Goal: Task Accomplishment & Management: Complete application form

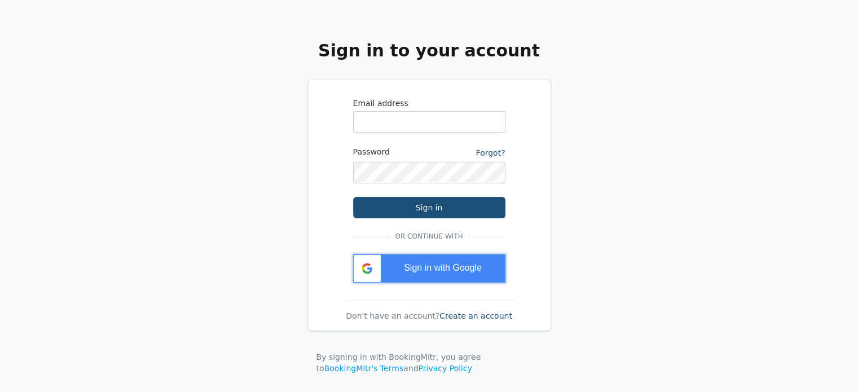
click at [467, 269] on span "Sign in with Google" at bounding box center [443, 268] width 78 height 10
click at [489, 315] on link "Create an account" at bounding box center [476, 315] width 73 height 9
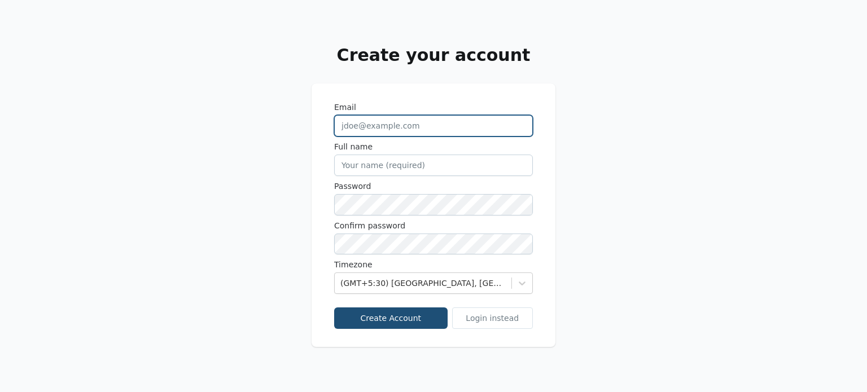
click at [372, 125] on input "Email" at bounding box center [433, 125] width 199 height 21
type input "cbishwajeet1@gmail.com"
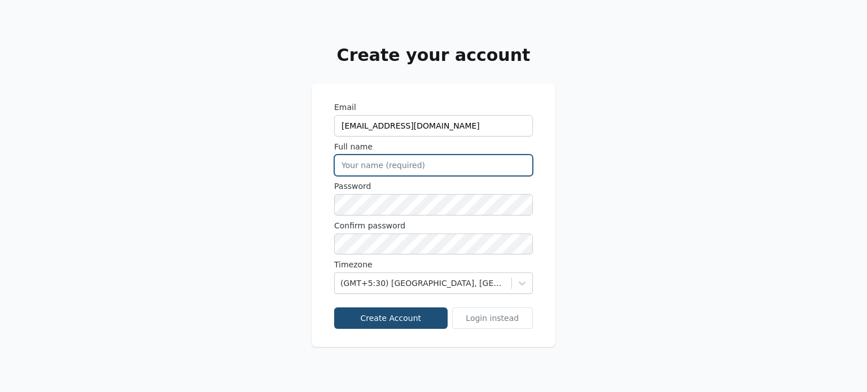
click at [381, 159] on input "Full name" at bounding box center [433, 165] width 199 height 21
type input "Bishwajeet"
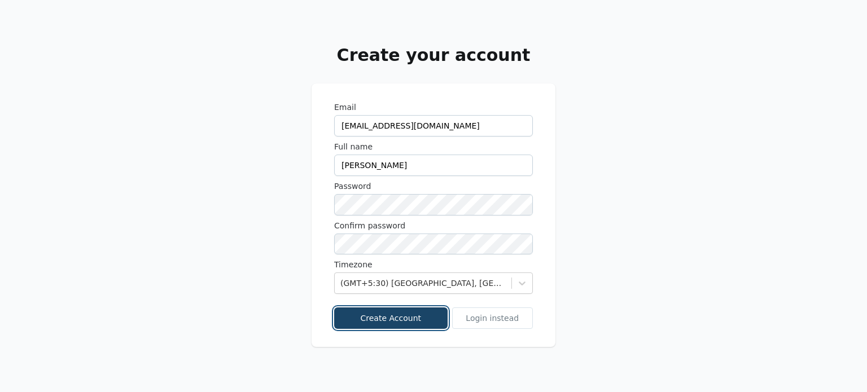
click at [406, 313] on button "Create Account" at bounding box center [390, 318] width 113 height 21
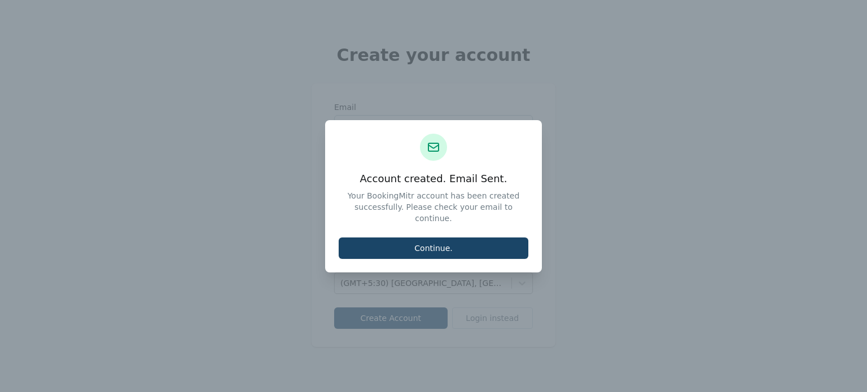
click at [446, 242] on button "Continue." at bounding box center [434, 248] width 190 height 21
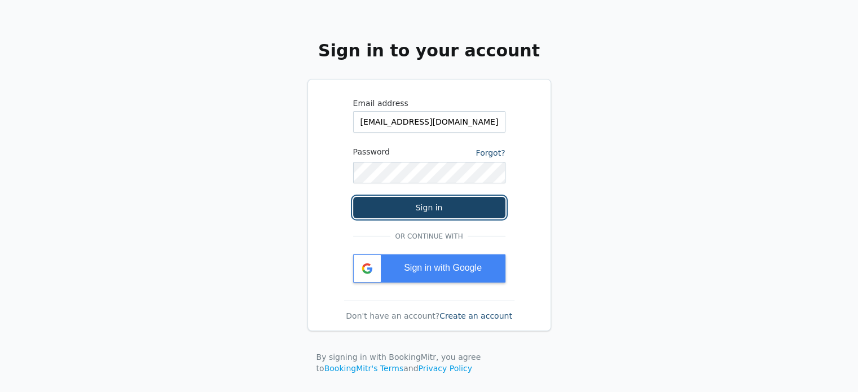
click at [414, 207] on button "Sign in" at bounding box center [429, 207] width 152 height 21
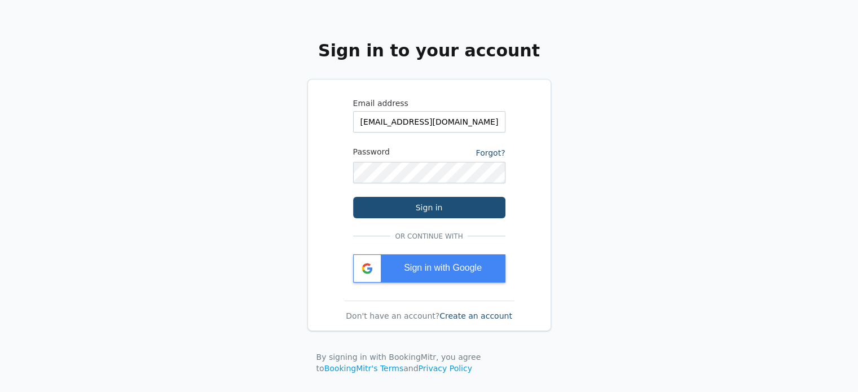
click at [451, 315] on link "Create an account" at bounding box center [476, 315] width 73 height 9
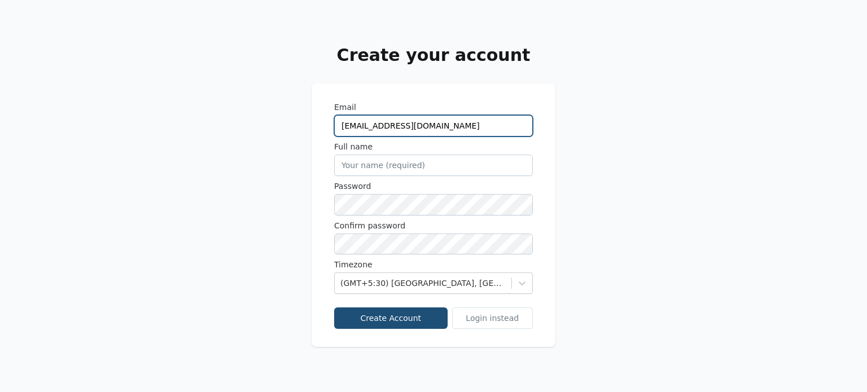
click at [384, 127] on input "[EMAIL_ADDRESS][DOMAIN_NAME]" at bounding box center [433, 125] width 199 height 21
type input "cbishwajeet12@gmail.com"
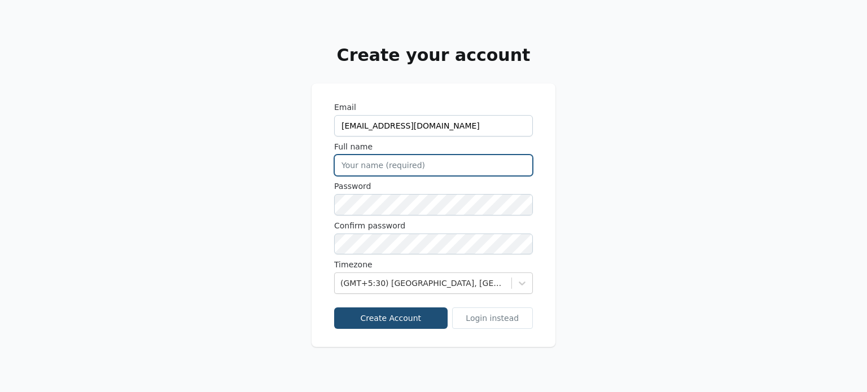
click at [400, 165] on input "Full name" at bounding box center [433, 165] width 199 height 21
type input "Bishwajeet"
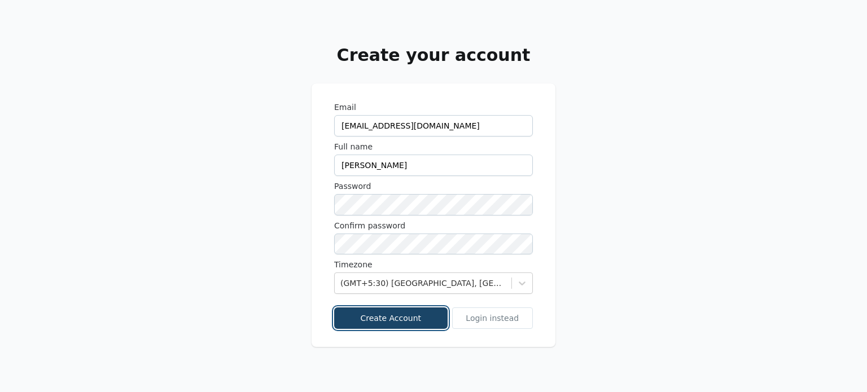
click at [415, 311] on button "Create Account" at bounding box center [390, 318] width 113 height 21
click at [378, 318] on button "Create Account" at bounding box center [390, 318] width 113 height 21
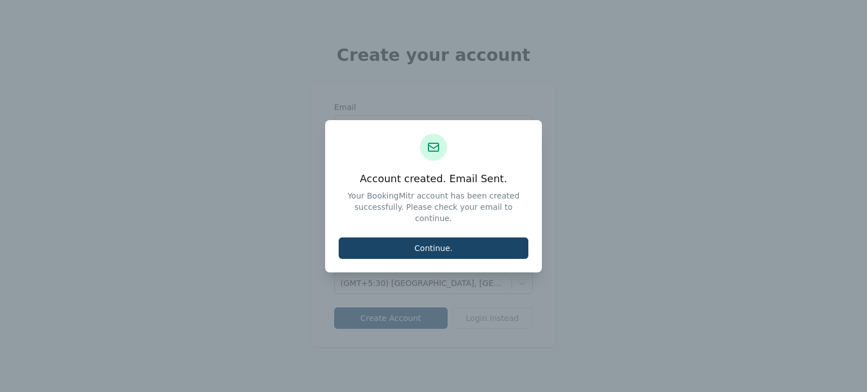
click at [431, 244] on button "Continue." at bounding box center [434, 248] width 190 height 21
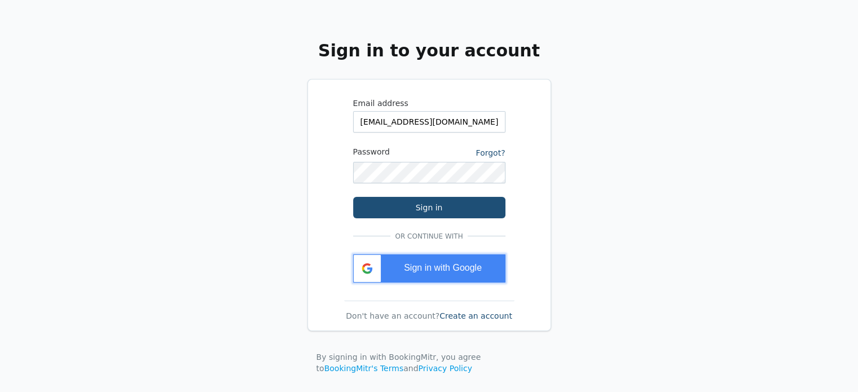
click at [424, 271] on span "Sign in with Google" at bounding box center [443, 268] width 78 height 10
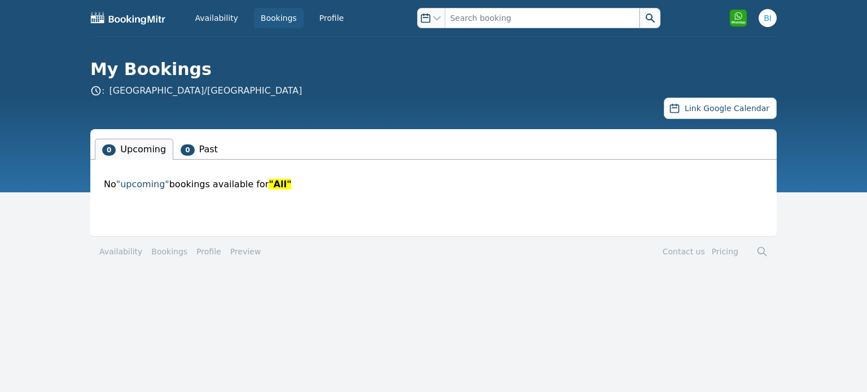
click at [150, 19] on img at bounding box center [128, 18] width 76 height 14
click at [112, 93] on link "[GEOGRAPHIC_DATA]/[GEOGRAPHIC_DATA]" at bounding box center [205, 90] width 193 height 11
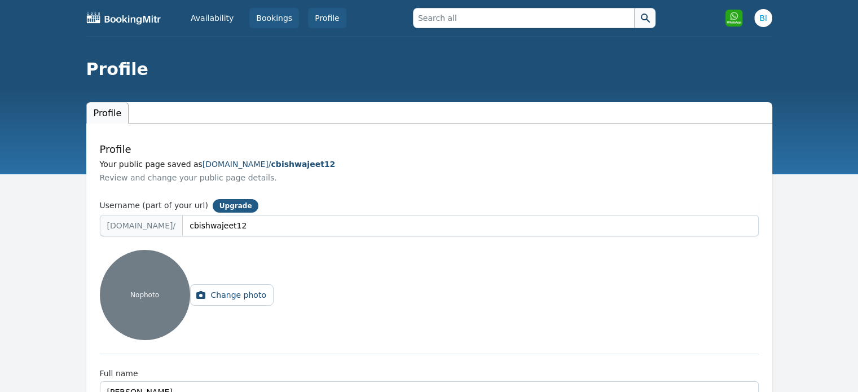
click at [268, 21] on link "Bookings" at bounding box center [274, 18] width 50 height 20
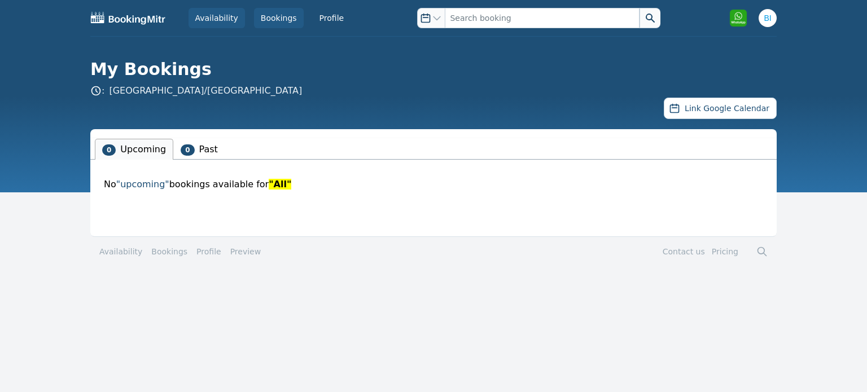
click at [226, 18] on link "Availability" at bounding box center [216, 18] width 56 height 20
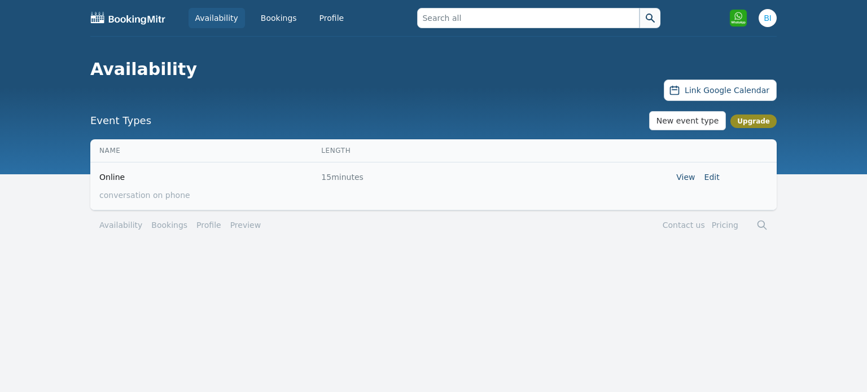
click at [159, 227] on link "Bookings" at bounding box center [169, 225] width 36 height 11
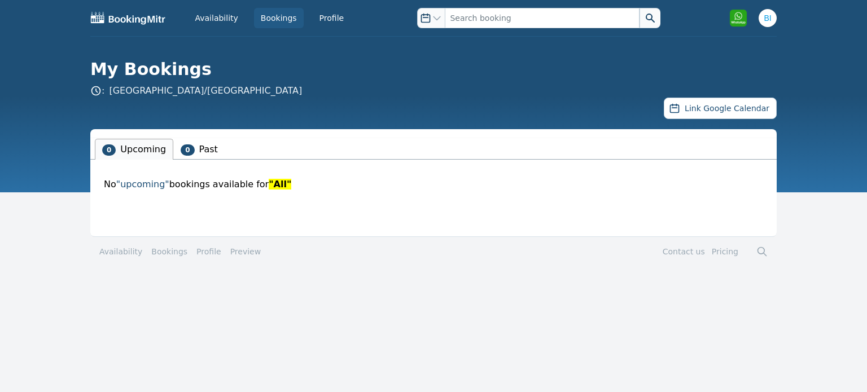
click at [206, 144] on li "0 Past" at bounding box center [199, 149] width 52 height 21
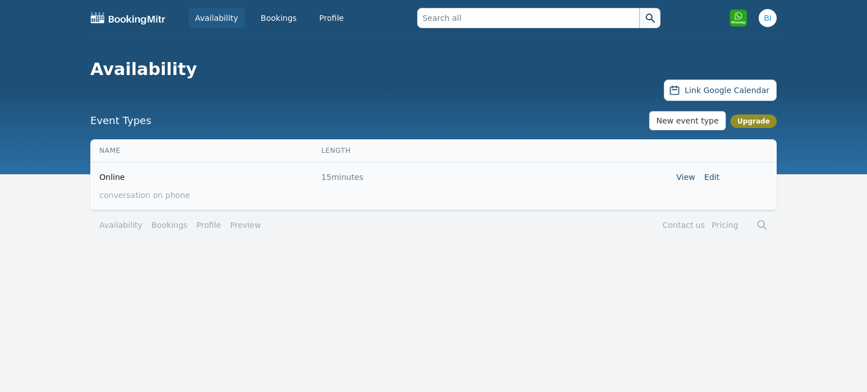
click at [97, 15] on img at bounding box center [128, 18] width 76 height 14
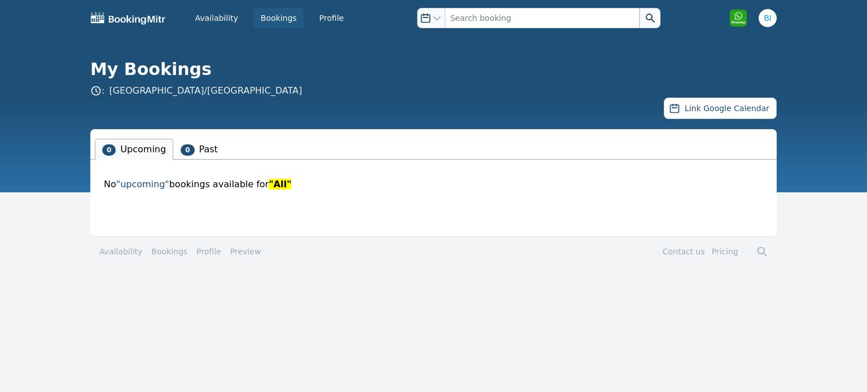
click at [121, 20] on img at bounding box center [128, 18] width 76 height 14
click at [217, 17] on link "Availability" at bounding box center [216, 18] width 56 height 20
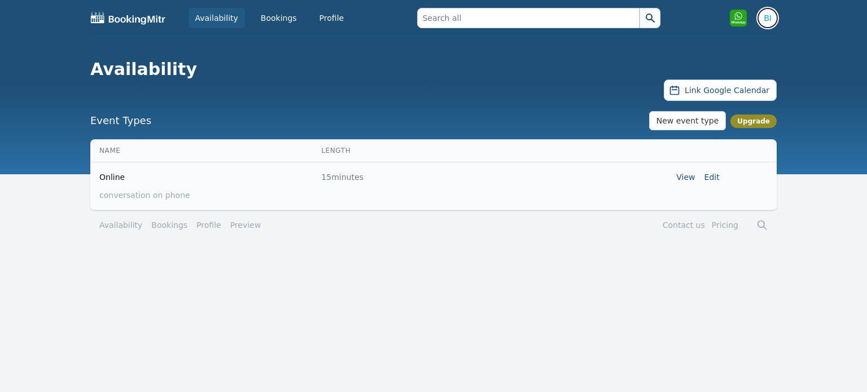
click at [768, 16] on img "button" at bounding box center [767, 18] width 18 height 18
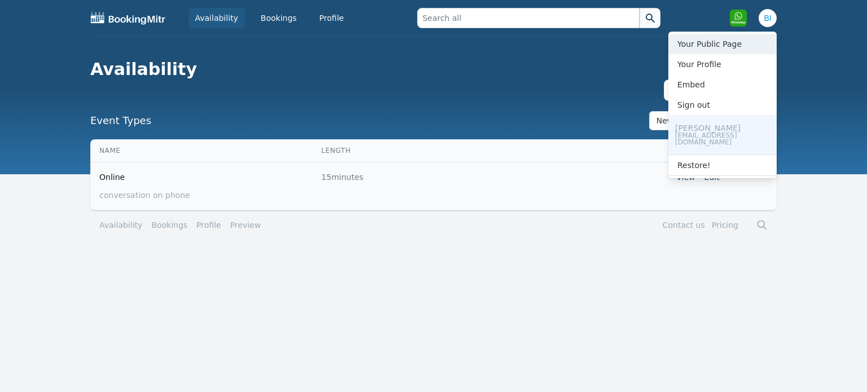
click at [725, 45] on link "Your Public Page" at bounding box center [722, 44] width 108 height 20
click at [767, 20] on img "button" at bounding box center [767, 18] width 18 height 18
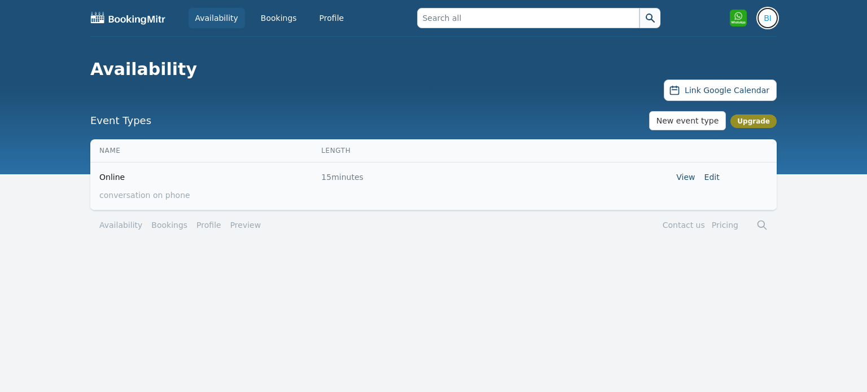
click at [767, 20] on img "button" at bounding box center [767, 18] width 18 height 18
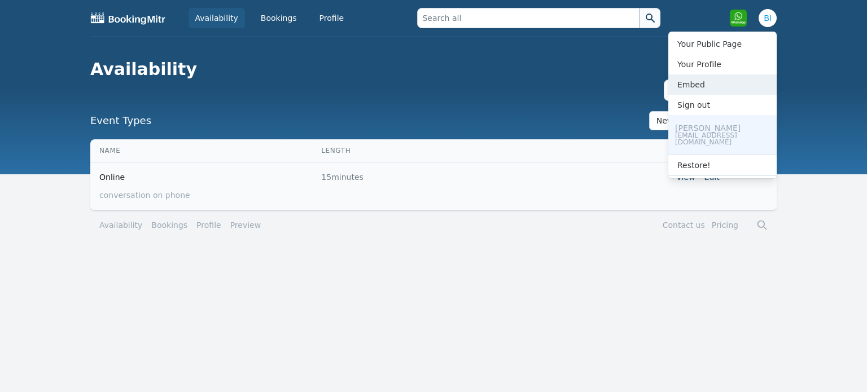
click at [699, 83] on span "Embed" at bounding box center [691, 84] width 28 height 9
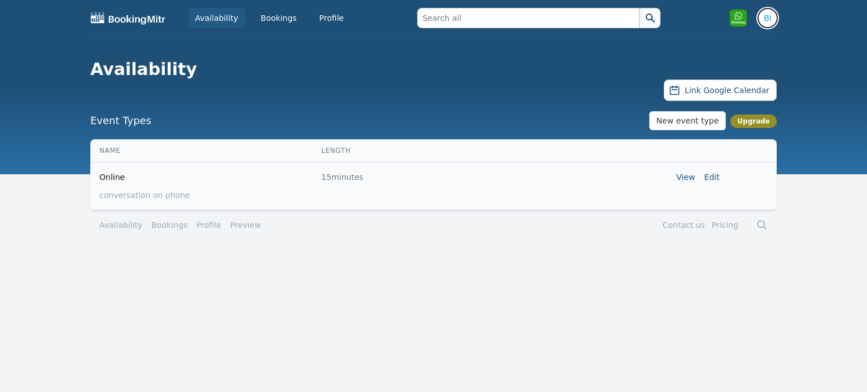
click at [771, 16] on img "button" at bounding box center [767, 18] width 18 height 18
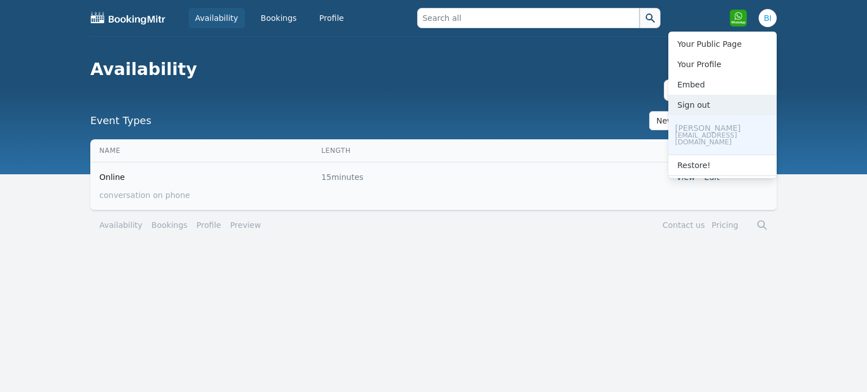
click at [689, 110] on button "Sign out" at bounding box center [722, 105] width 108 height 20
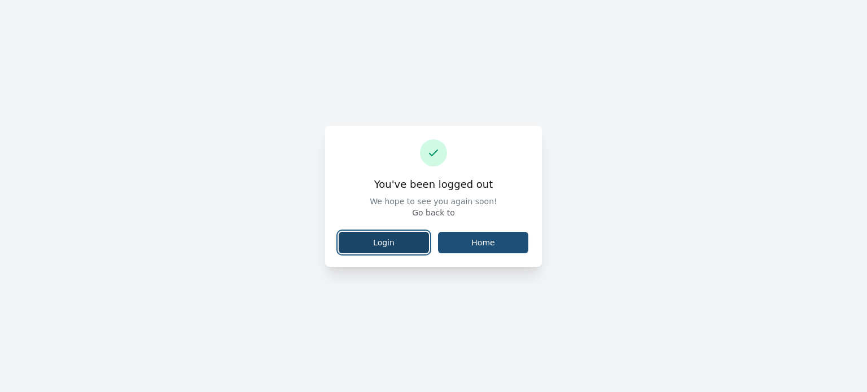
click at [375, 244] on link "Login" at bounding box center [384, 242] width 90 height 21
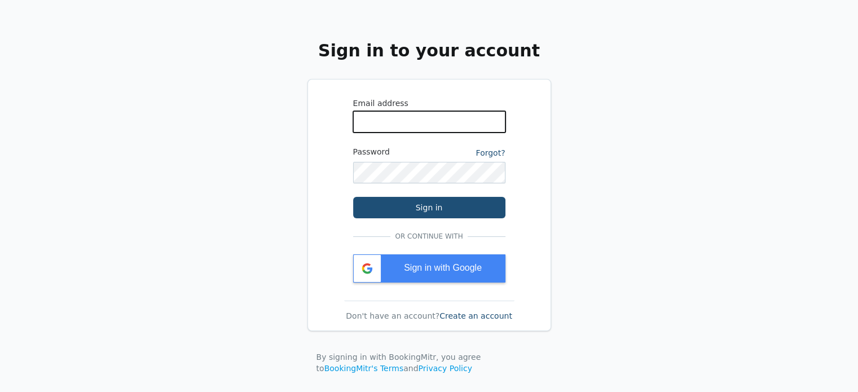
type input "cbishwajeet1@gmail.com"
click at [404, 364] on link "BookingMitr's Terms" at bounding box center [364, 368] width 80 height 9
click at [333, 367] on link "BookingMitr's Terms" at bounding box center [364, 368] width 80 height 9
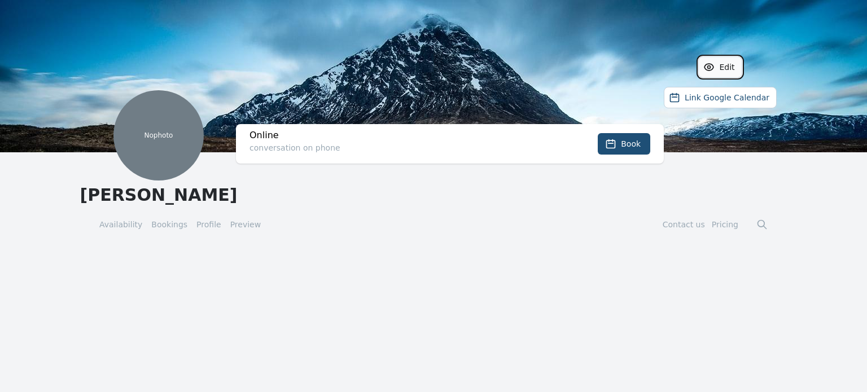
click at [735, 64] on button "Edit" at bounding box center [719, 66] width 43 height 21
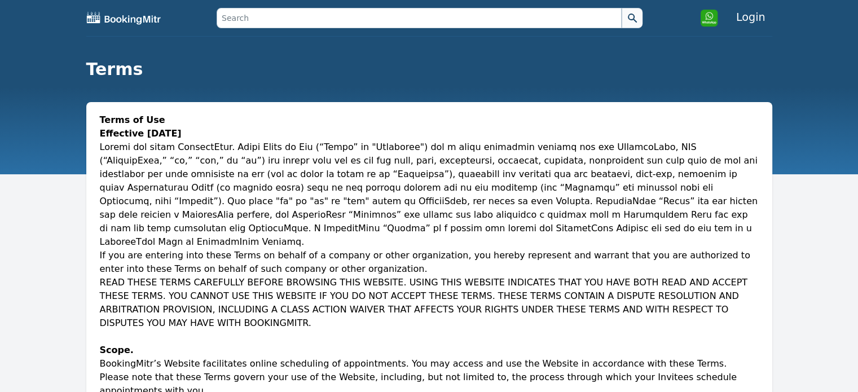
click at [144, 20] on img at bounding box center [124, 18] width 76 height 14
click at [377, 24] on input "text" at bounding box center [419, 18] width 405 height 20
type input "[PERSON_NAME]"
click at [622, 8] on button at bounding box center [632, 18] width 21 height 20
